Goal: Task Accomplishment & Management: Manage account settings

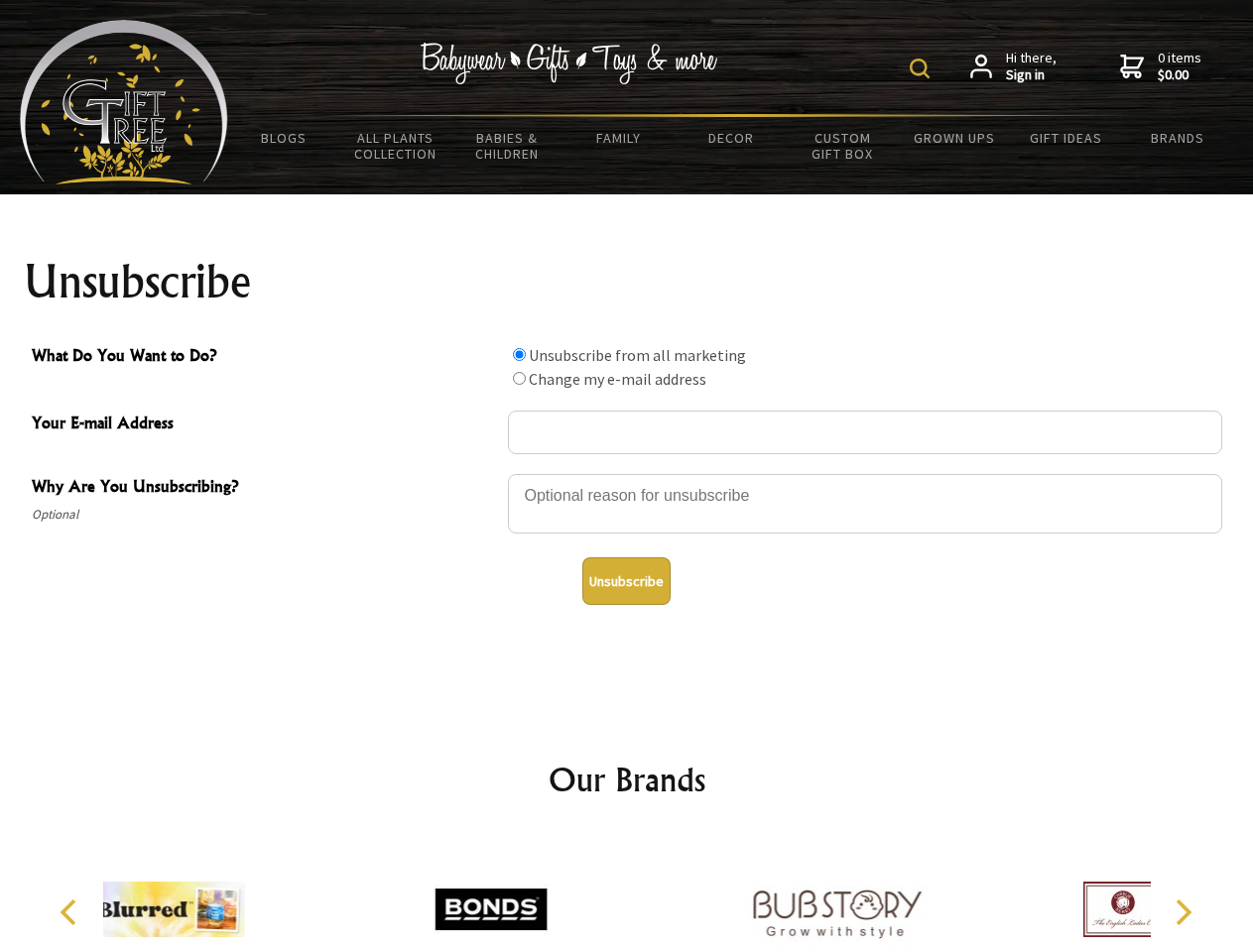
click at [923, 69] on img at bounding box center [920, 69] width 20 height 20
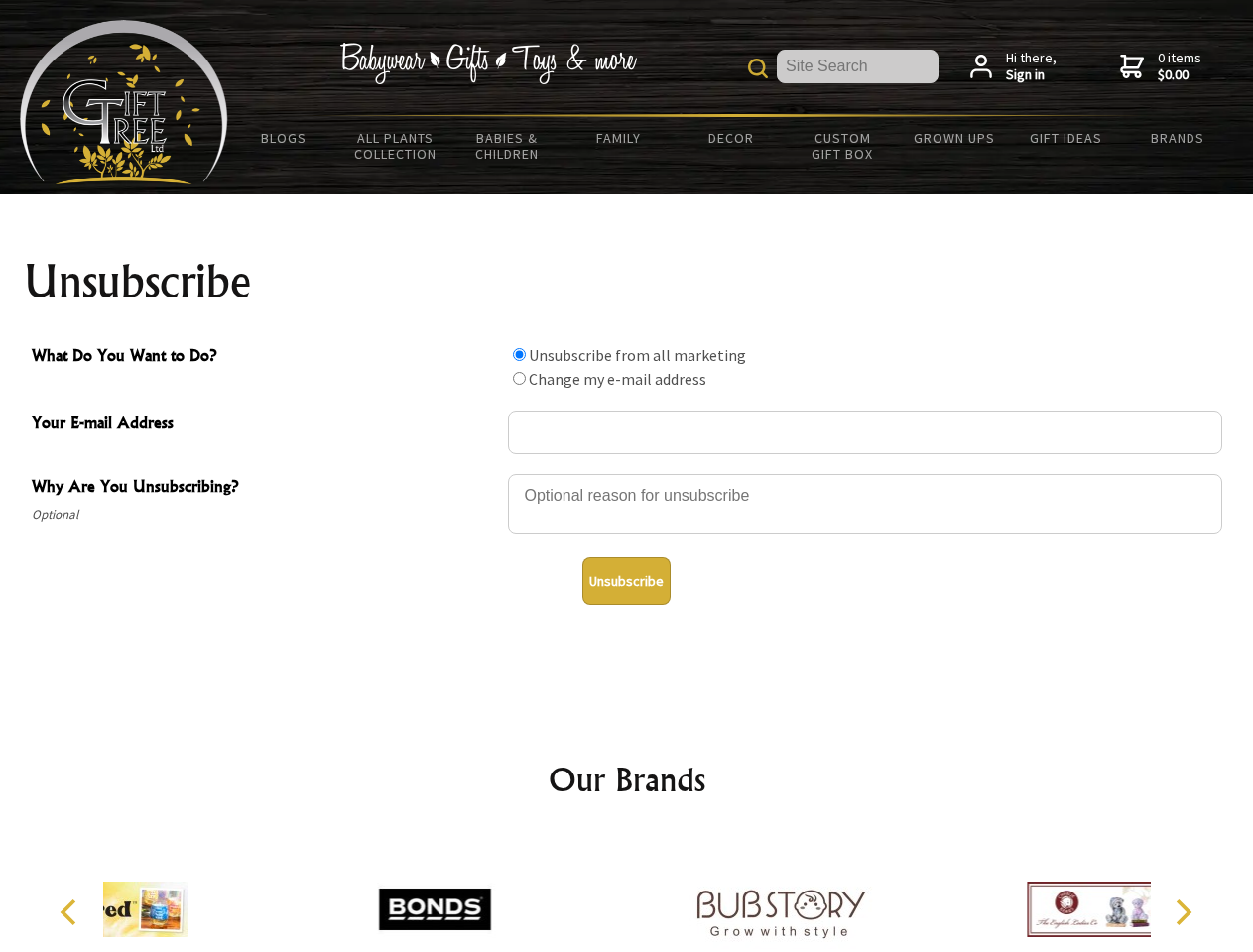
click at [627, 473] on div at bounding box center [864, 507] width 714 height 70
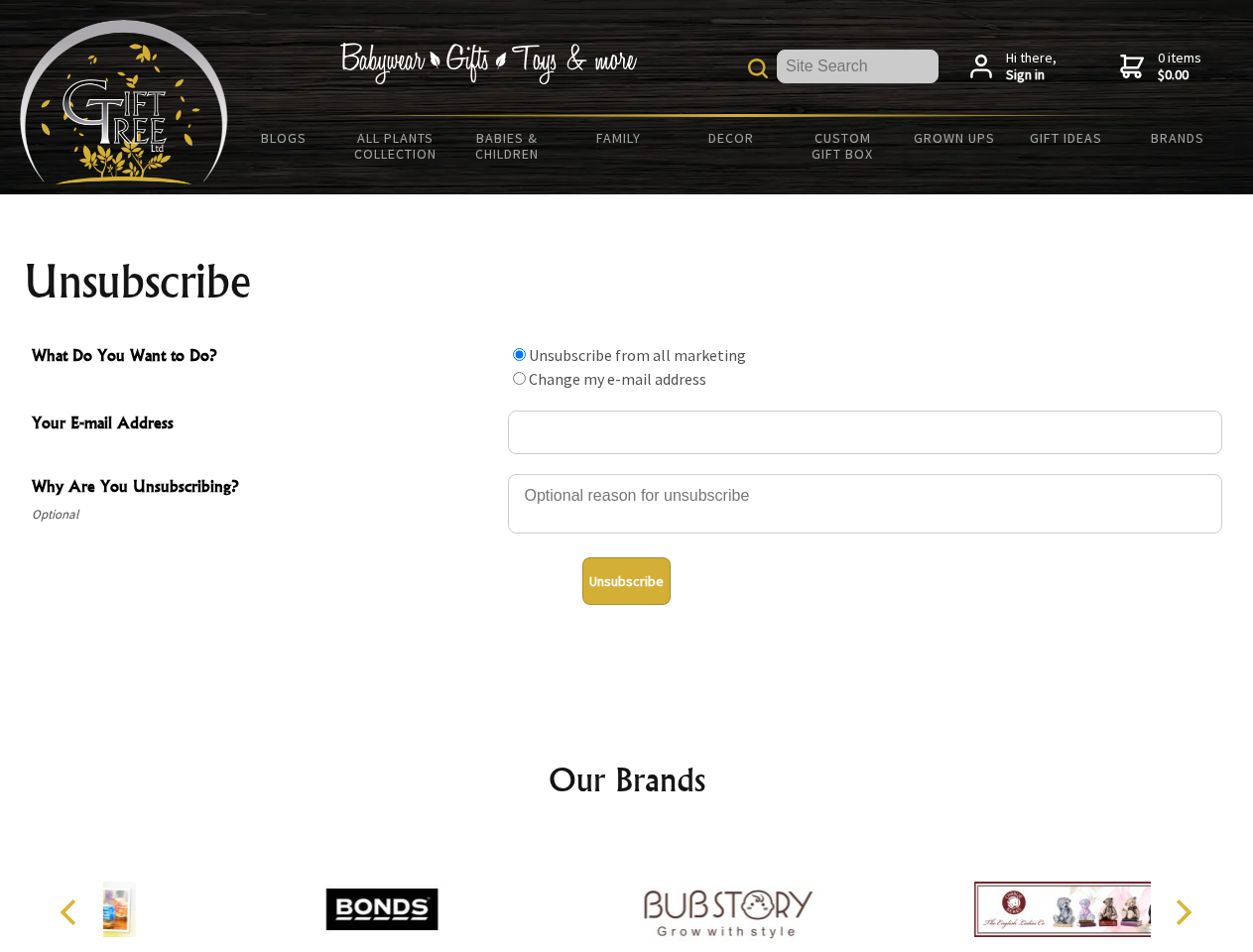
click at [519, 354] on input "What Do You Want to Do?" at bounding box center [519, 354] width 13 height 13
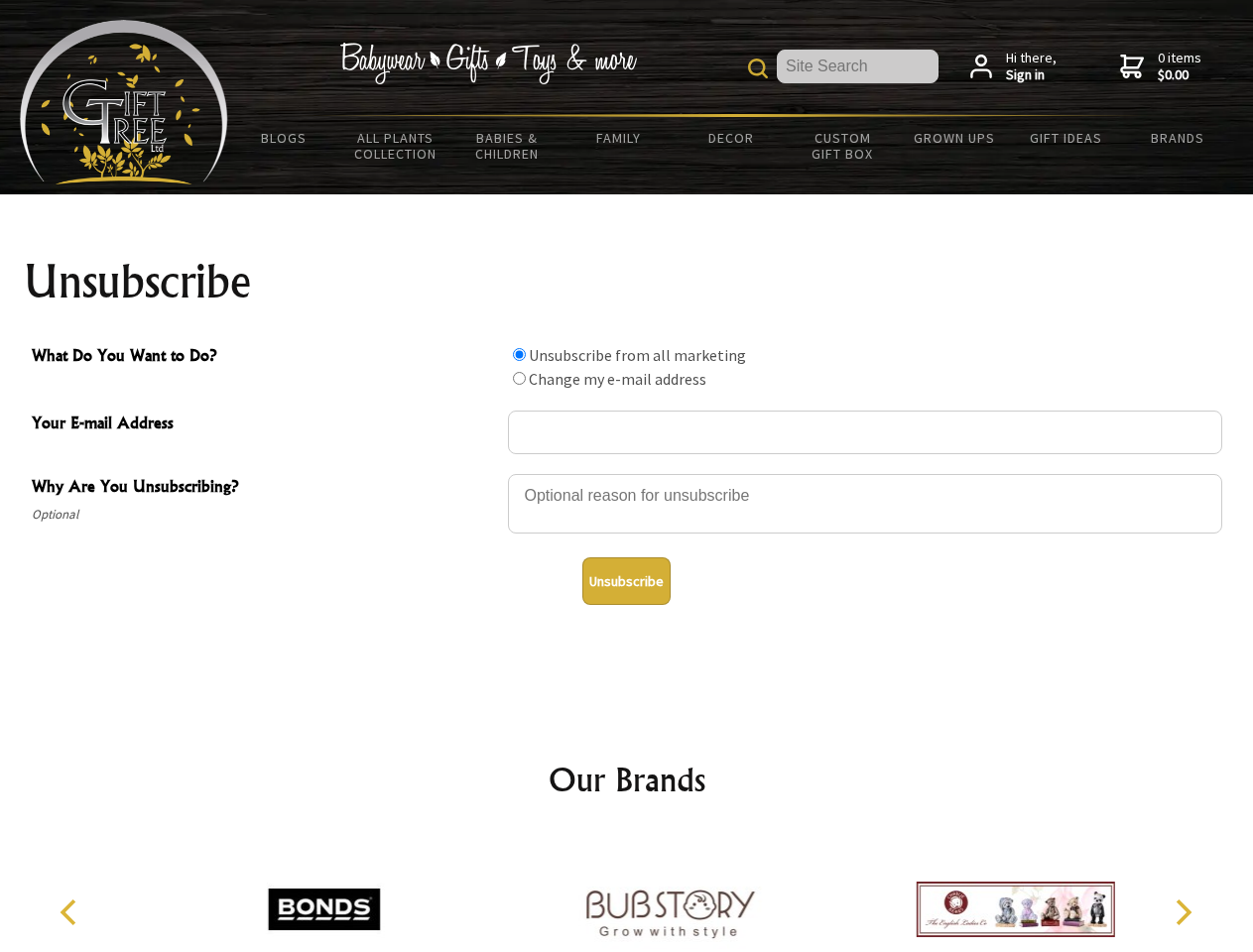
click at [519, 378] on input "What Do You Want to Do?" at bounding box center [519, 378] width 13 height 13
radio input "true"
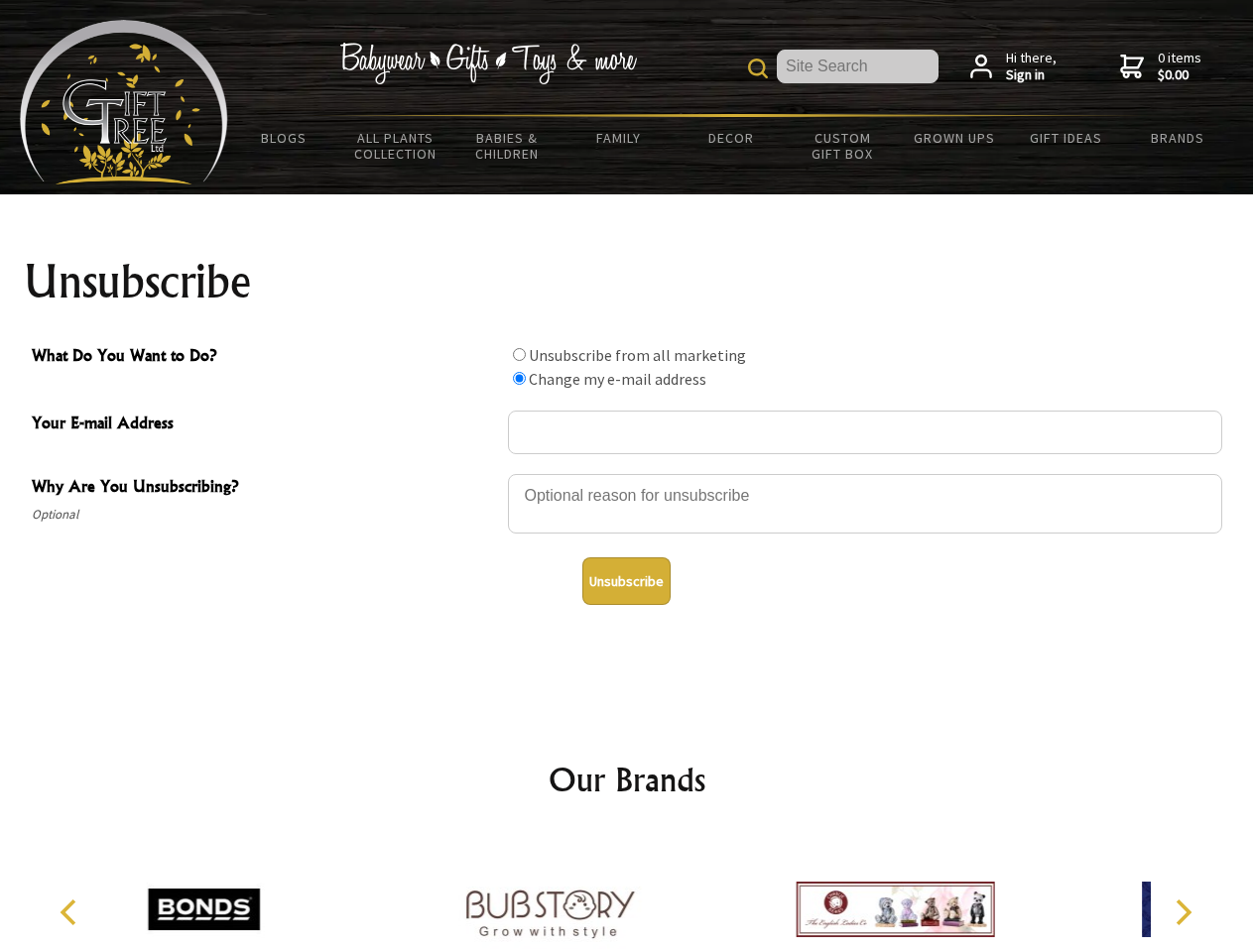
click at [626, 581] on button "Unsubscribe" at bounding box center [626, 581] width 88 height 48
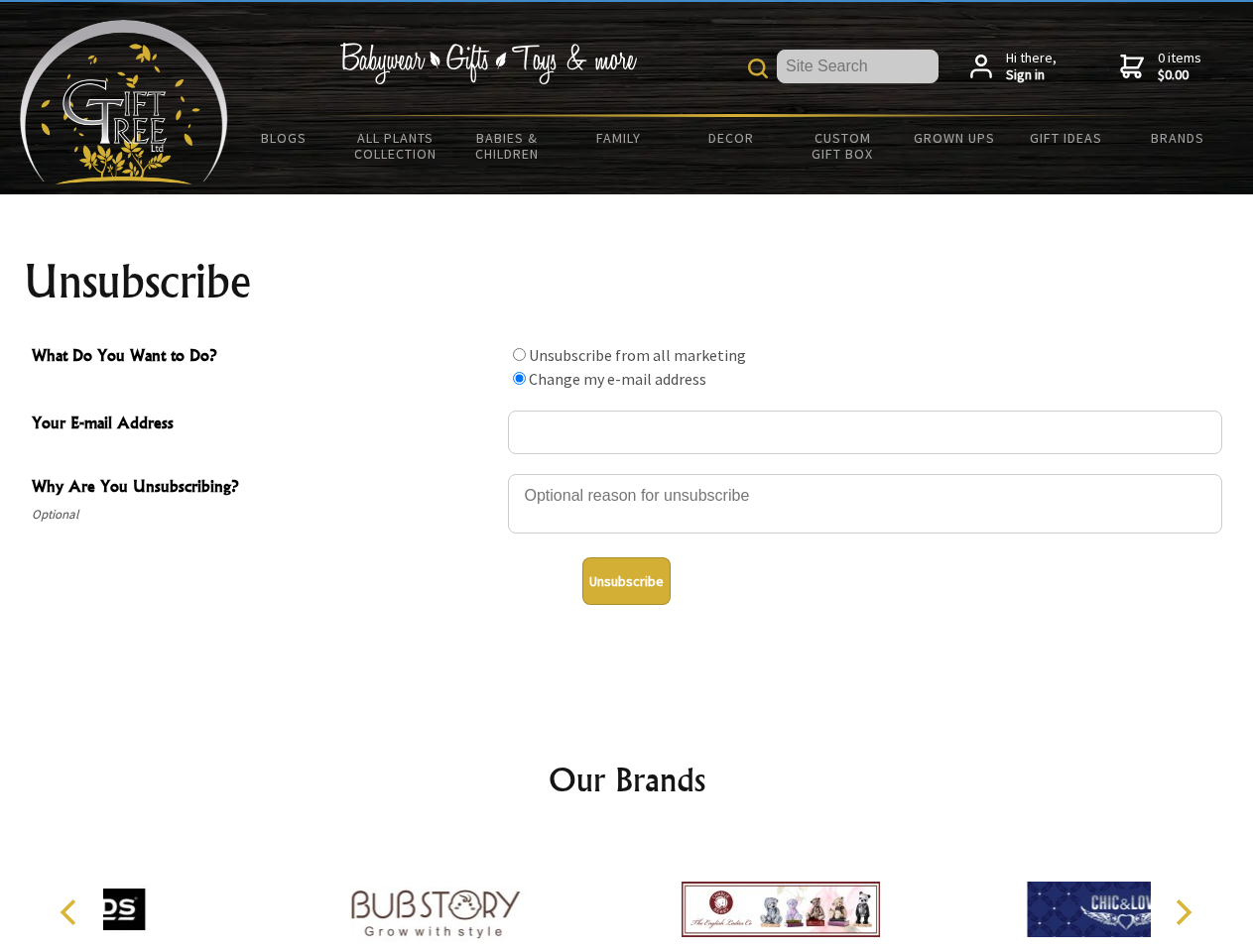
click at [627, 894] on div at bounding box center [780, 913] width 345 height 155
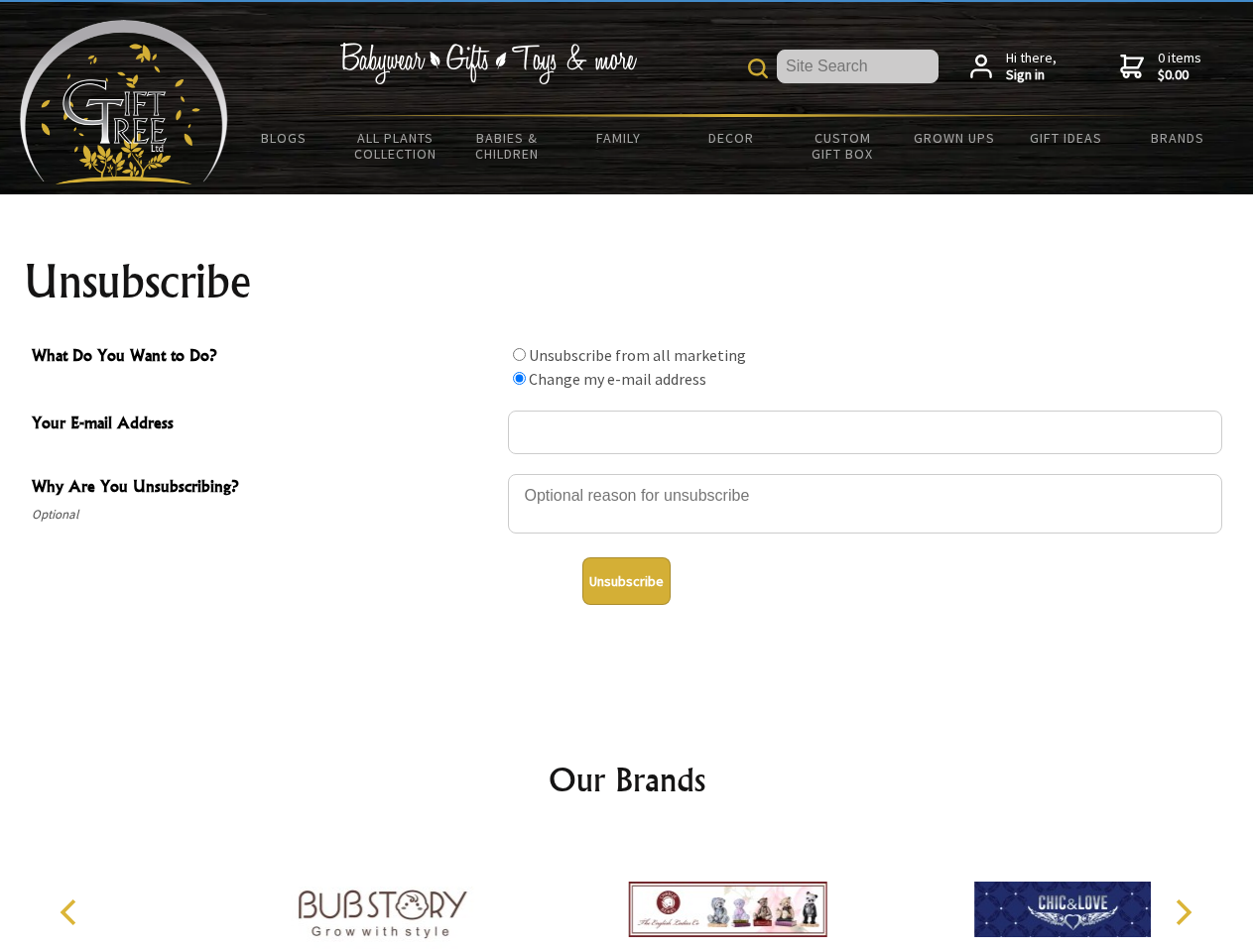
click at [72, 913] on icon "Previous" at bounding box center [71, 913] width 26 height 26
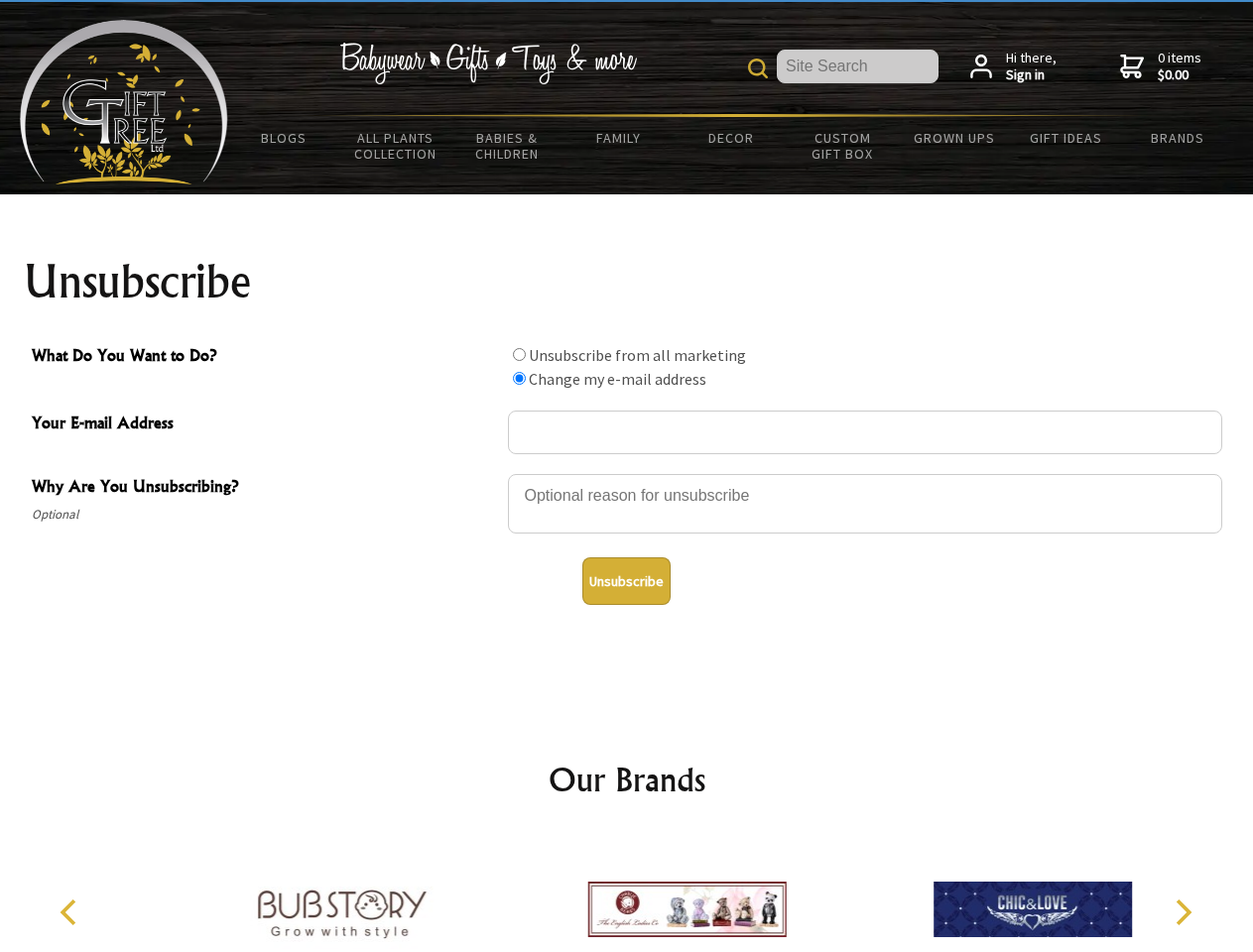
click at [1182, 913] on icon "Next" at bounding box center [1181, 913] width 26 height 26
